Goal: Task Accomplishment & Management: Use online tool/utility

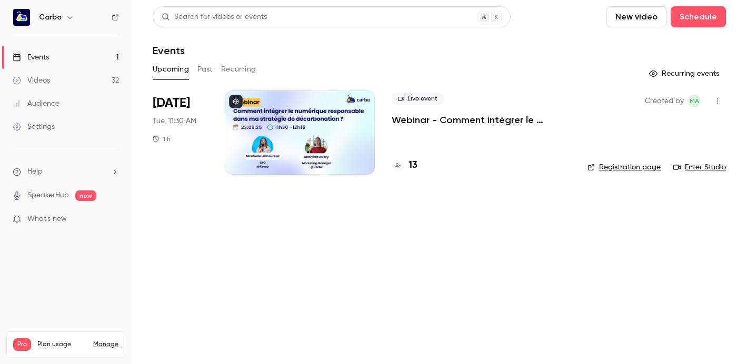
click at [291, 140] on div at bounding box center [300, 133] width 150 height 84
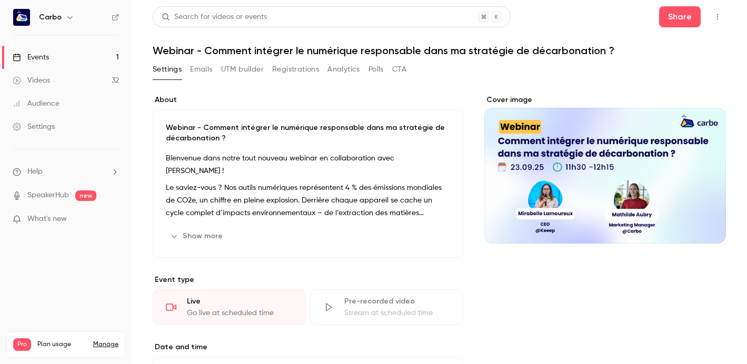
click at [250, 72] on button "UTM builder" at bounding box center [242, 69] width 43 height 17
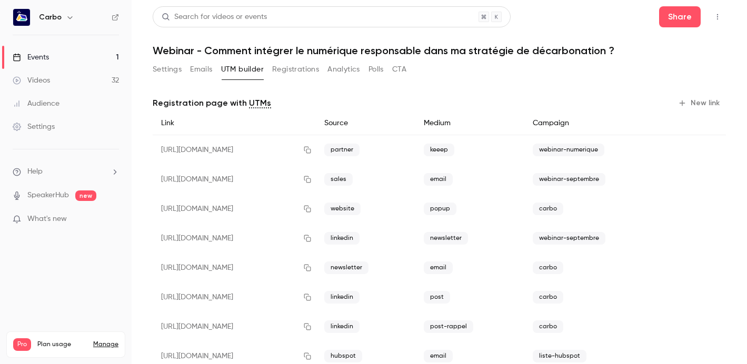
click at [296, 71] on button "Registrations" at bounding box center [295, 69] width 47 height 17
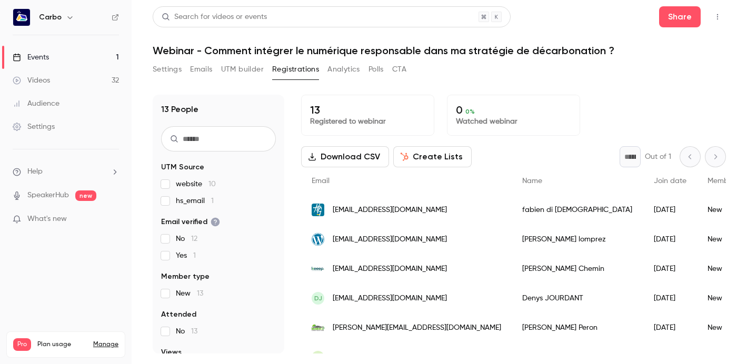
click at [203, 202] on span "hs_email 1" at bounding box center [195, 201] width 38 height 11
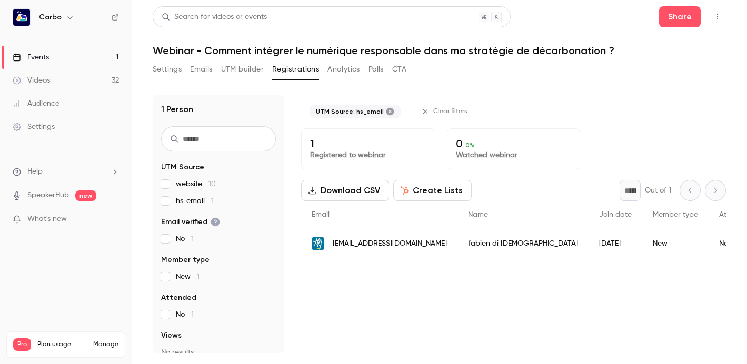
click at [170, 201] on label "hs_email 1" at bounding box center [218, 201] width 115 height 11
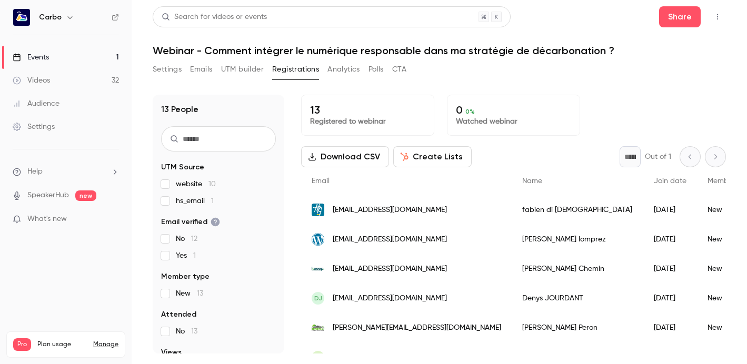
click at [292, 71] on button "Registrations" at bounding box center [295, 69] width 47 height 17
click at [195, 191] on div "website 10 hs_email 1" at bounding box center [218, 192] width 115 height 27
